Goal: Task Accomplishment & Management: Manage account settings

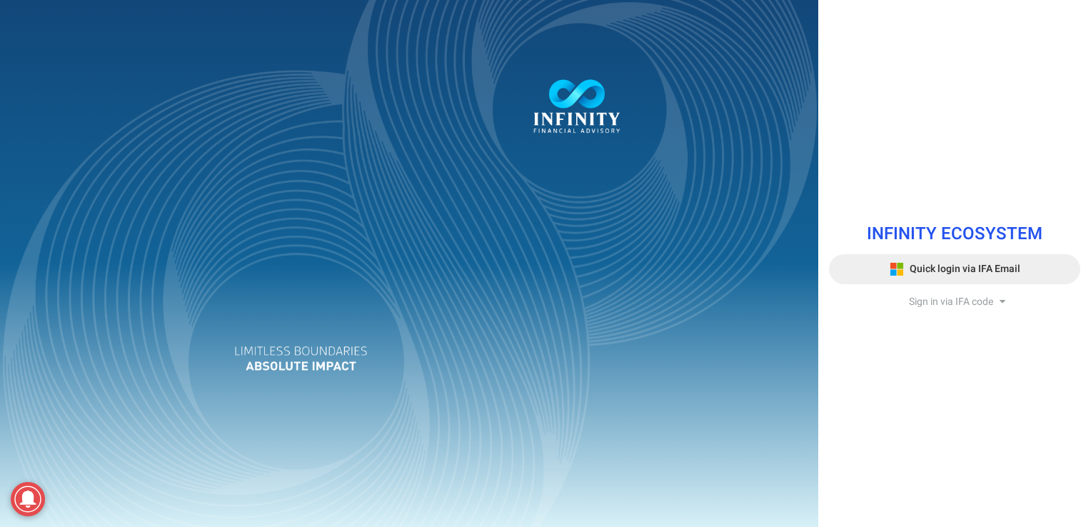
click at [950, 259] on button "Quick login via IFA Email" at bounding box center [954, 269] width 251 height 30
click at [928, 263] on span "Quick login via IFA Email" at bounding box center [965, 268] width 111 height 15
click at [923, 266] on span "Quick login via IFA Email" at bounding box center [965, 268] width 111 height 15
